Goal: Task Accomplishment & Management: Manage account settings

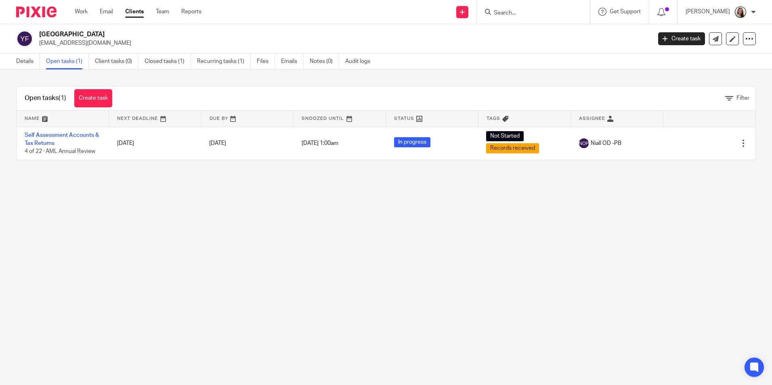
click at [528, 11] on input "Search" at bounding box center [529, 13] width 73 height 7
type input "smf rose"
click at [542, 33] on link at bounding box center [542, 31] width 100 height 12
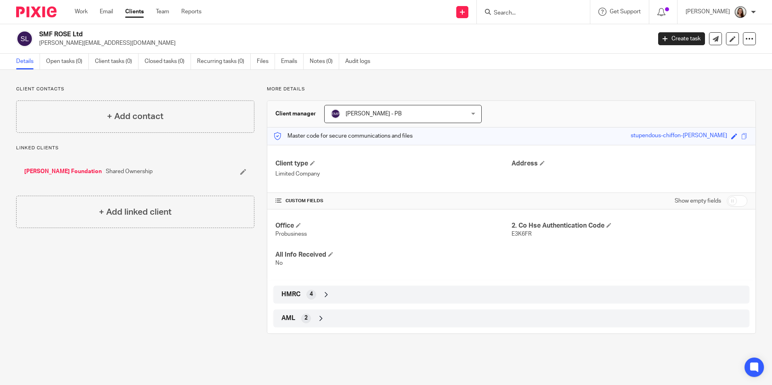
click at [532, 8] on form at bounding box center [536, 12] width 86 height 10
click at [528, 18] on div at bounding box center [533, 12] width 113 height 24
click at [535, 16] on input "Search" at bounding box center [529, 13] width 73 height 7
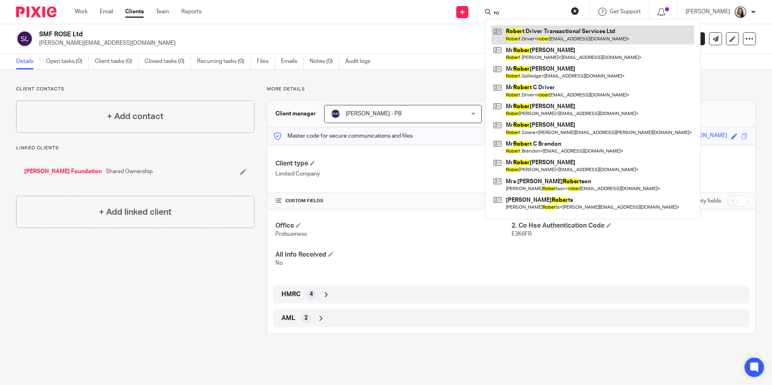
type input "r"
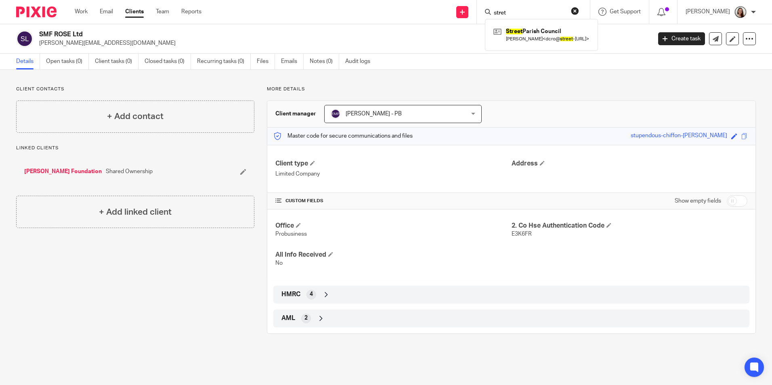
type input "stret"
click at [103, 13] on link "Email" at bounding box center [106, 12] width 13 height 8
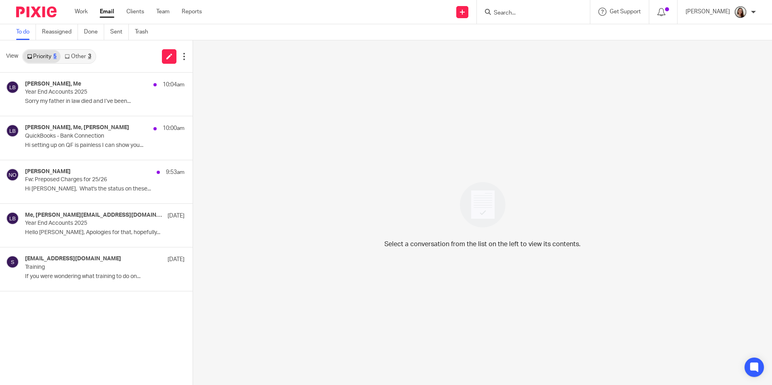
click at [85, 59] on link "Other 3" at bounding box center [78, 56] width 34 height 13
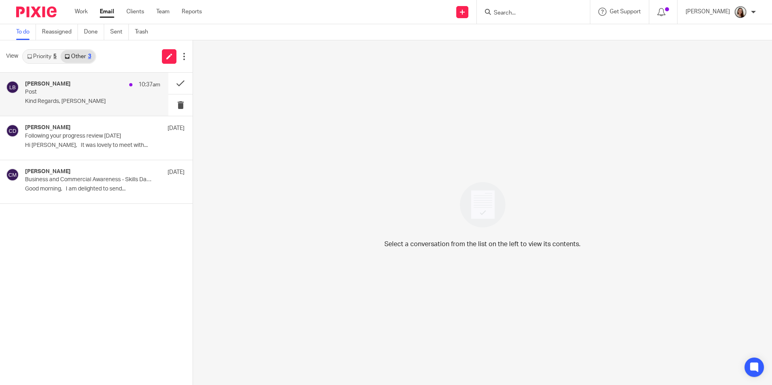
click at [69, 93] on p "Post" at bounding box center [79, 92] width 108 height 7
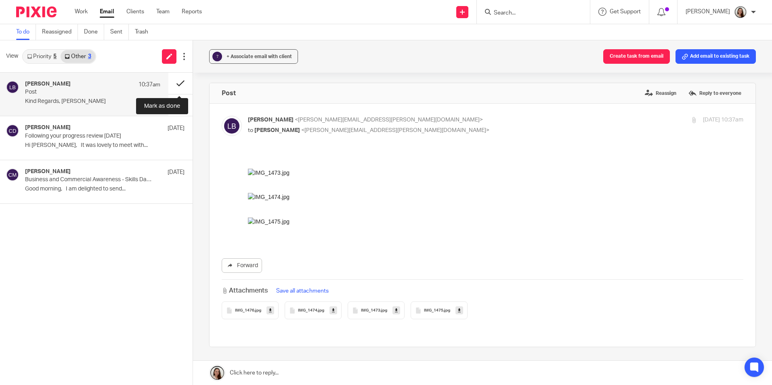
click at [174, 78] on button at bounding box center [180, 83] width 24 height 21
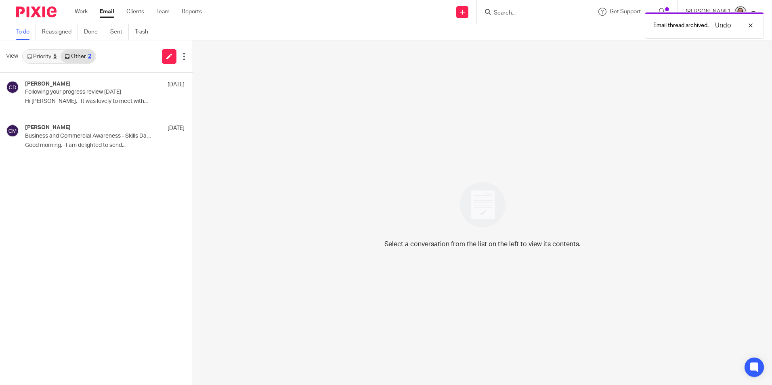
click at [40, 57] on link "Priority 5" at bounding box center [42, 56] width 38 height 13
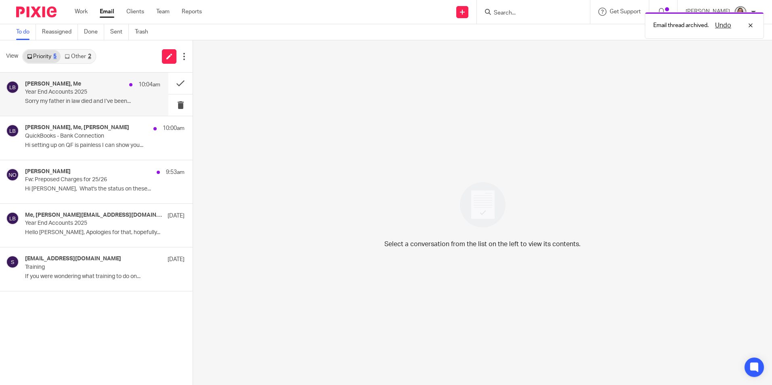
click at [87, 100] on p "Sorry my father in law died and I’ve been..." at bounding box center [92, 101] width 135 height 7
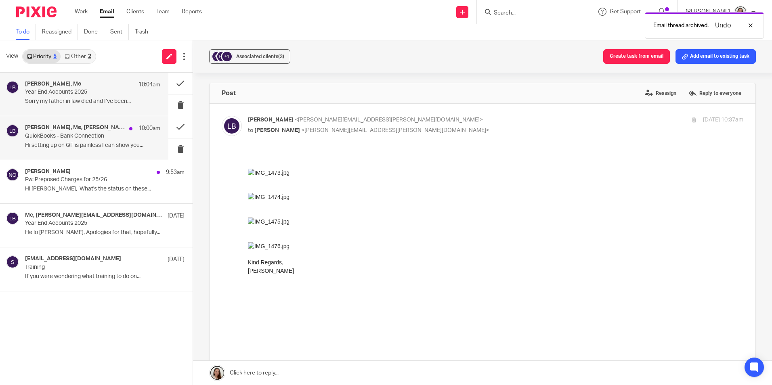
click at [76, 131] on h4 "Niall O'Driscoll, Me, Rowland Griffin" at bounding box center [75, 127] width 100 height 7
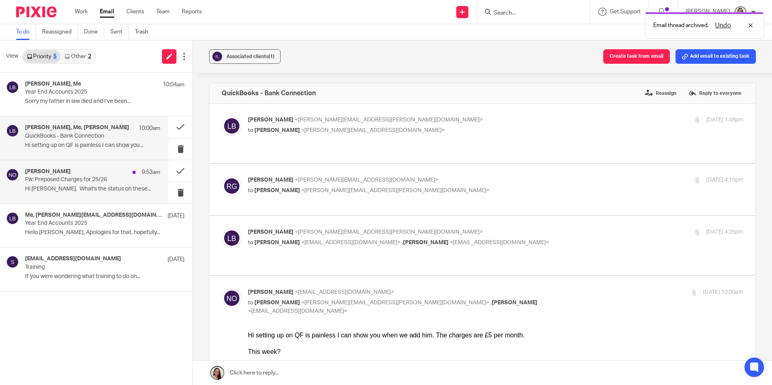
click at [81, 194] on div "Niall O'Driscoll 9:53am Fw: Preposed Charges for 25/26 Hi Lory, What's the stat…" at bounding box center [92, 181] width 135 height 27
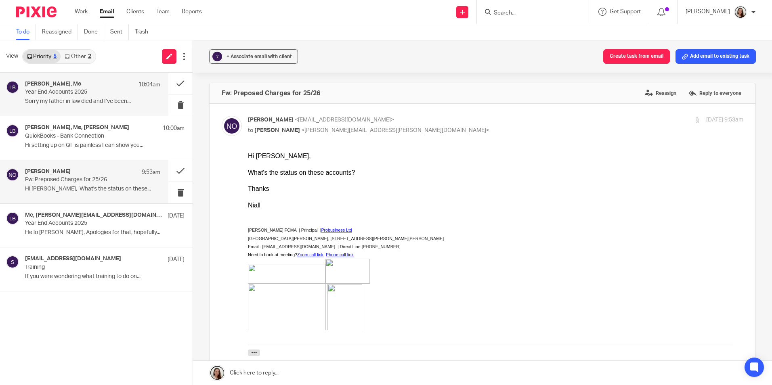
click at [99, 92] on p "Year End Accounts 2025" at bounding box center [79, 92] width 108 height 7
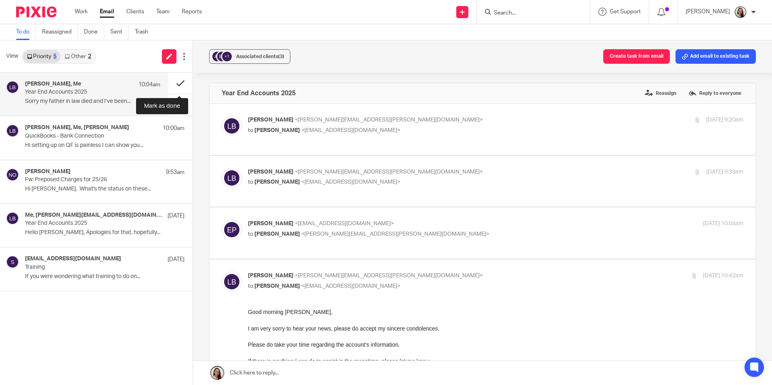
click at [179, 82] on button at bounding box center [180, 83] width 24 height 21
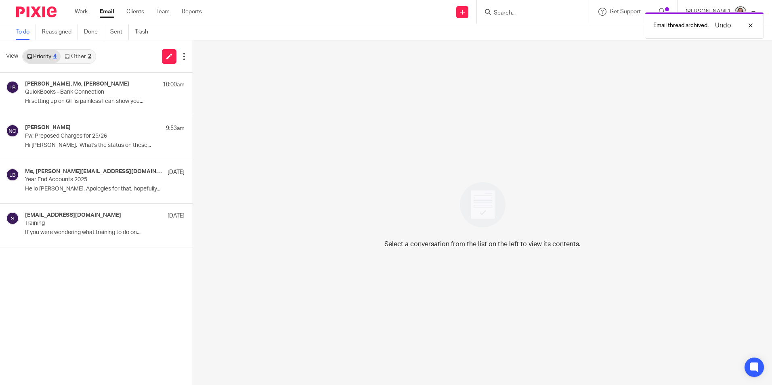
click at [77, 50] on link "Other 2" at bounding box center [78, 56] width 34 height 13
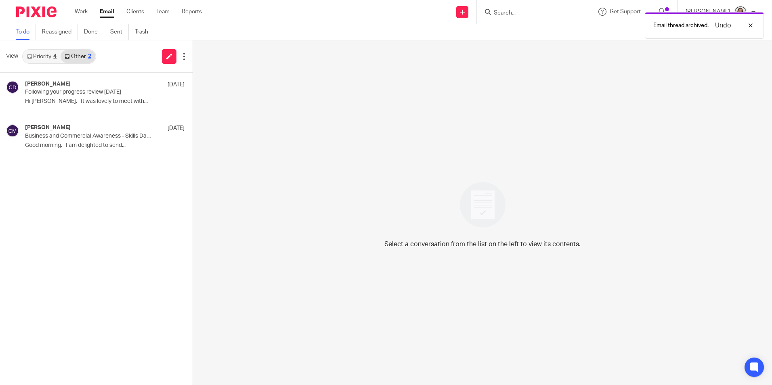
click at [36, 54] on link "Priority 4" at bounding box center [42, 56] width 38 height 13
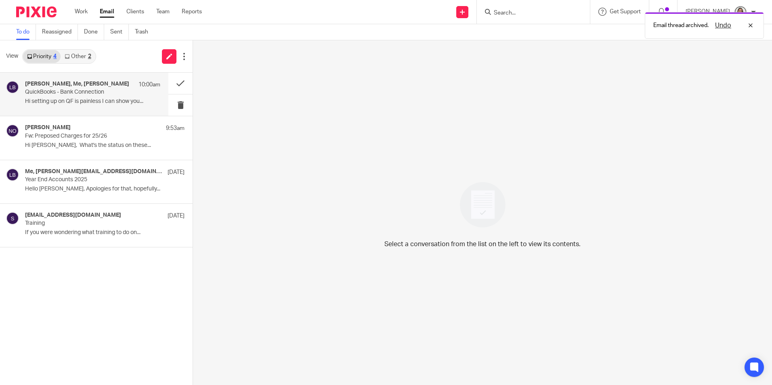
click at [68, 92] on p "QuickBooks - Bank Connection" at bounding box center [79, 92] width 108 height 7
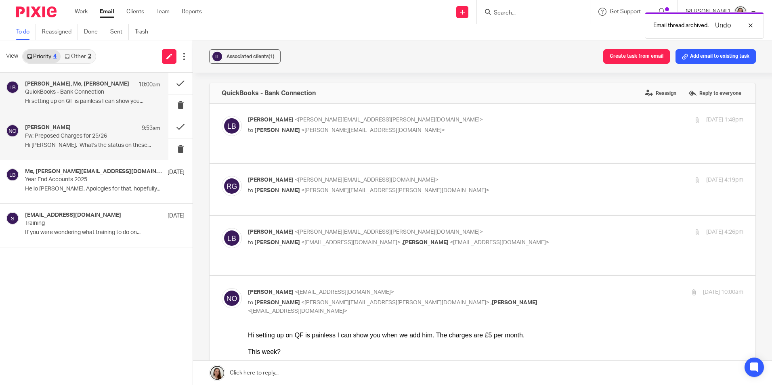
click at [61, 130] on h4 "Niall O'Driscoll" at bounding box center [48, 127] width 46 height 7
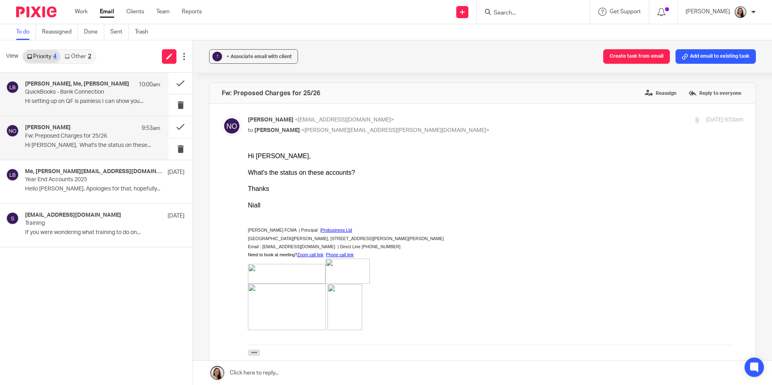
click at [108, 87] on h4 "Niall O'Driscoll, Me, Rowland Griffin" at bounding box center [77, 84] width 104 height 7
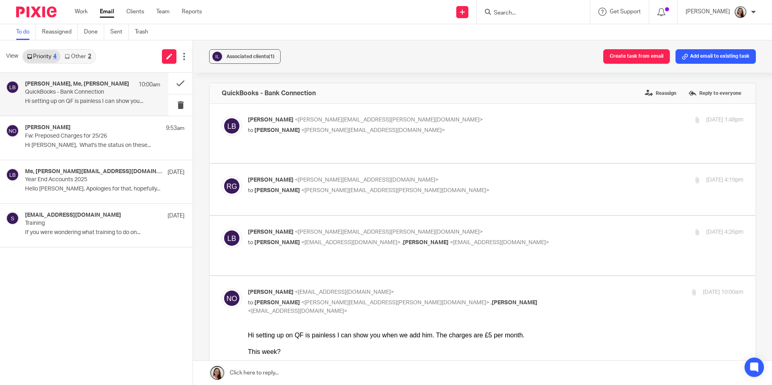
click at [547, 10] on input "Search" at bounding box center [529, 13] width 73 height 7
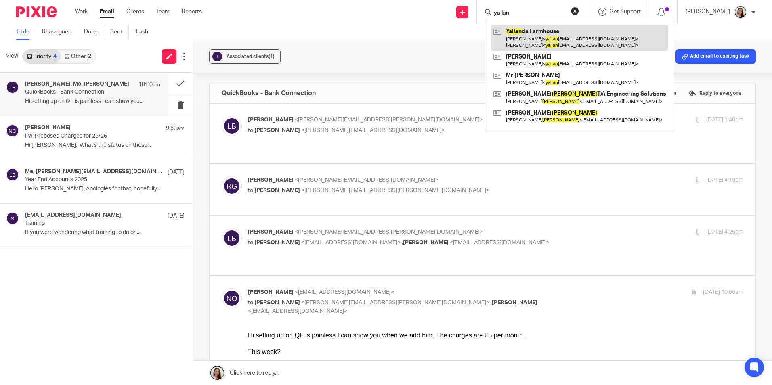
type input "yallan"
click at [546, 32] on link at bounding box center [580, 37] width 177 height 25
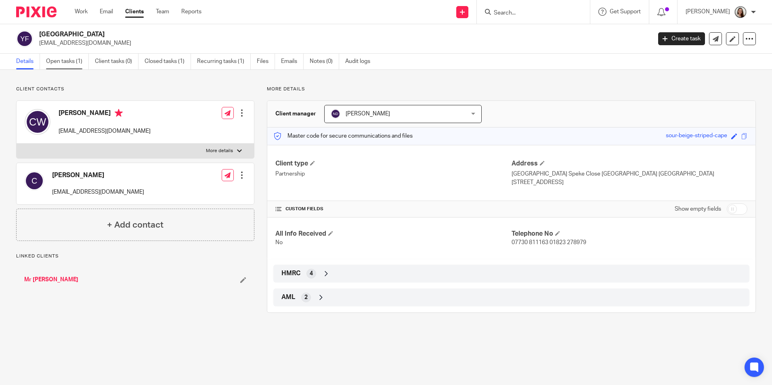
click at [74, 62] on link "Open tasks (1)" at bounding box center [67, 62] width 43 height 16
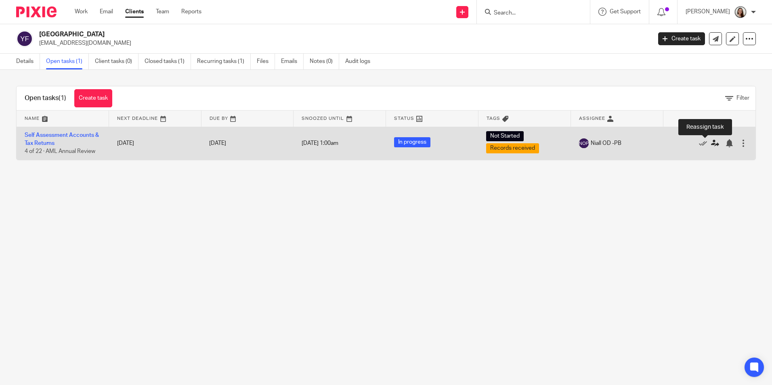
click at [711, 143] on icon at bounding box center [715, 143] width 8 height 8
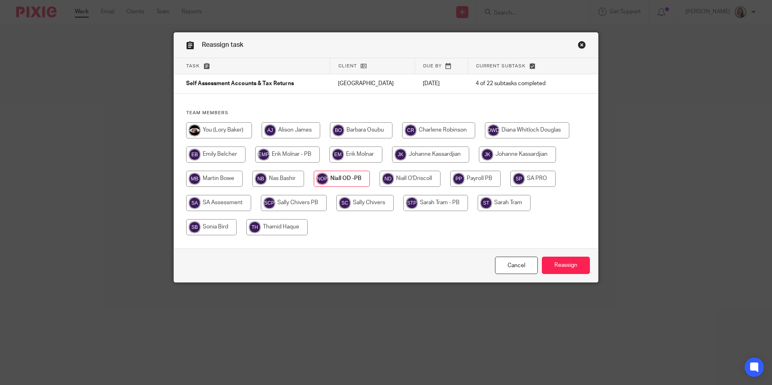
click at [217, 128] on input "radio" at bounding box center [219, 130] width 66 height 16
radio input "true"
click at [568, 264] on input "Reassign" at bounding box center [566, 265] width 48 height 17
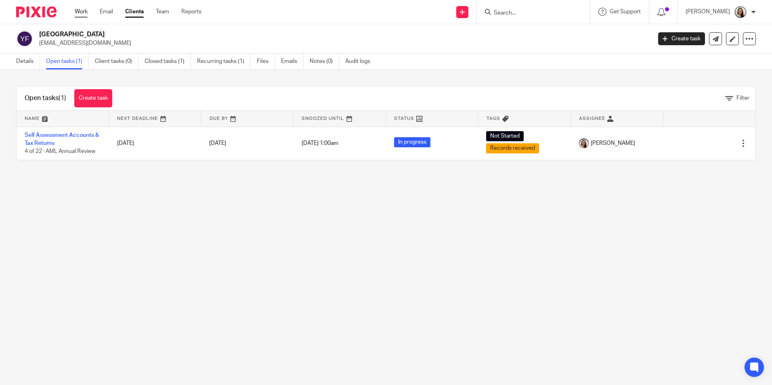
click at [79, 11] on link "Work" at bounding box center [81, 12] width 13 height 8
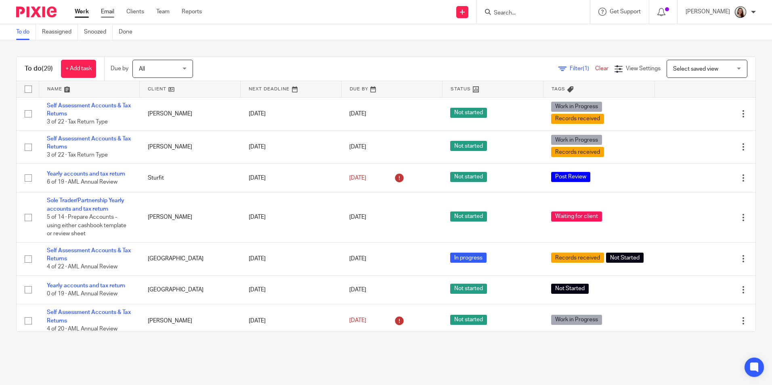
click at [106, 13] on link "Email" at bounding box center [107, 12] width 13 height 8
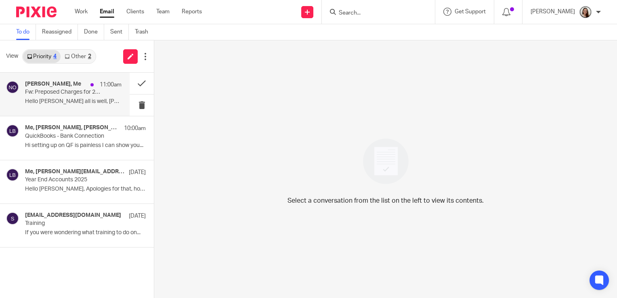
click at [79, 97] on div "[PERSON_NAME], Me 11:00am Fw: Preposed Charges for 25/26 Hello [PERSON_NAME] al…" at bounding box center [73, 94] width 97 height 27
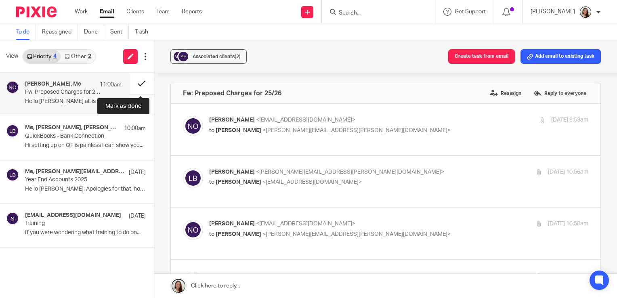
click at [143, 84] on button at bounding box center [142, 83] width 24 height 21
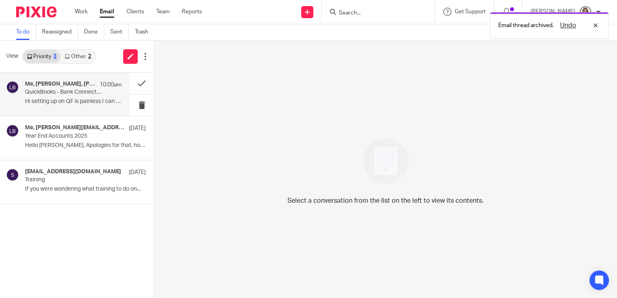
click at [61, 97] on div "Me, Niall O'Driscoll, Rowland Griffin 10:00am QuickBooks - Bank Connection Hi s…" at bounding box center [73, 94] width 97 height 27
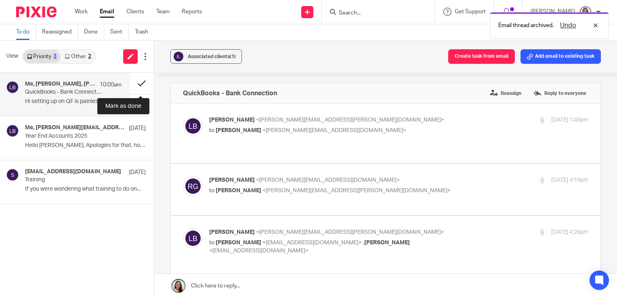
click at [137, 84] on button at bounding box center [142, 83] width 24 height 21
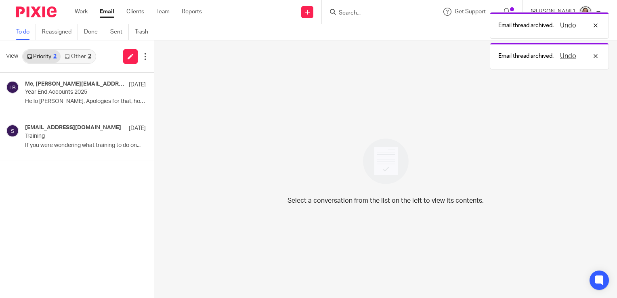
click at [79, 56] on link "Other 2" at bounding box center [78, 56] width 34 height 13
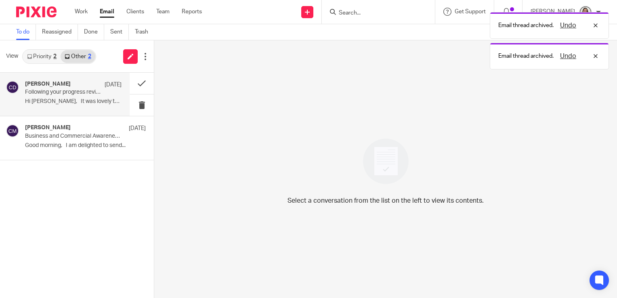
click at [70, 85] on div "Cat Davies 14 Aug" at bounding box center [73, 85] width 97 height 8
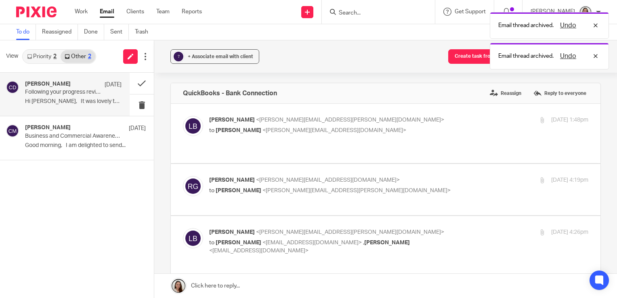
click at [25, 50] on link "Priority 2" at bounding box center [42, 56] width 38 height 13
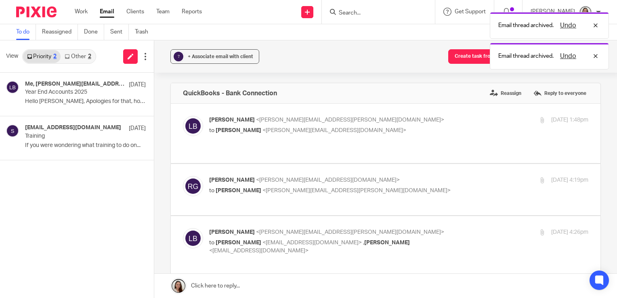
click at [46, 56] on link "Priority 2" at bounding box center [42, 56] width 38 height 13
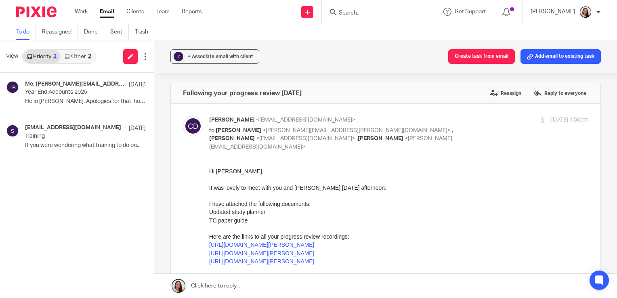
drag, startPoint x: 75, startPoint y: 11, endPoint x: 69, endPoint y: 11, distance: 5.7
click at [75, 11] on link "Work" at bounding box center [81, 12] width 13 height 8
